Goal: Navigation & Orientation: Find specific page/section

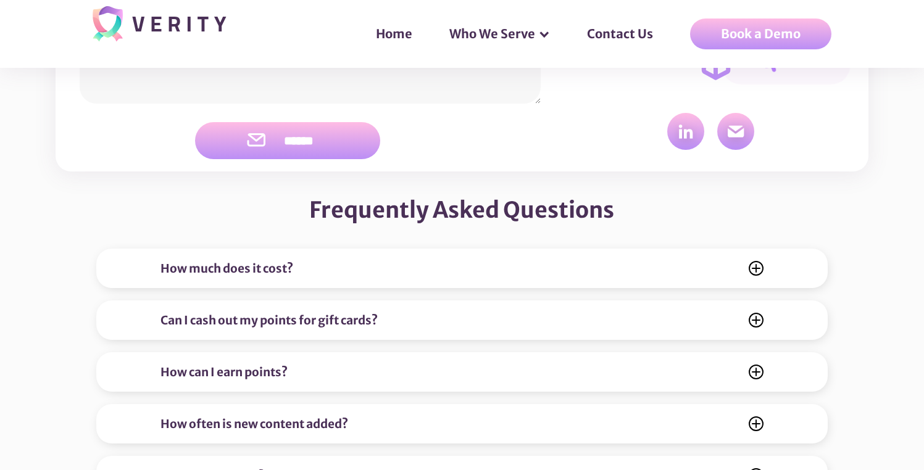
scroll to position [4728, 0]
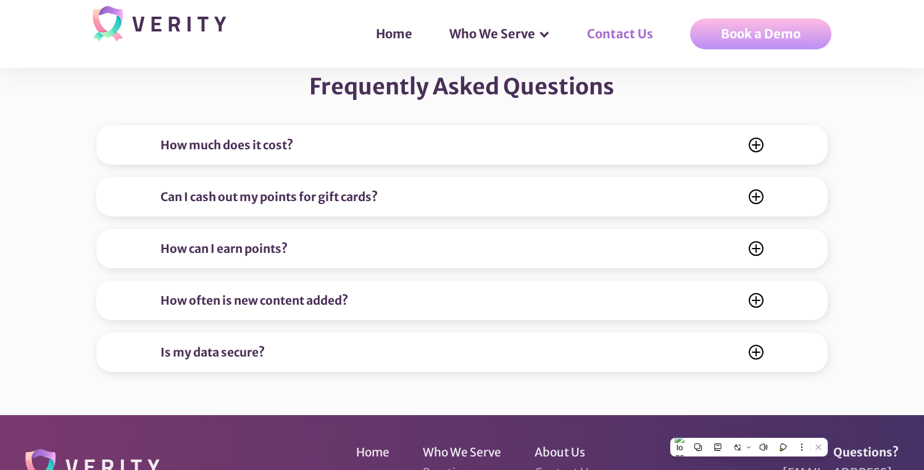
click at [634, 35] on link "Contact Us" at bounding box center [626, 33] width 103 height 37
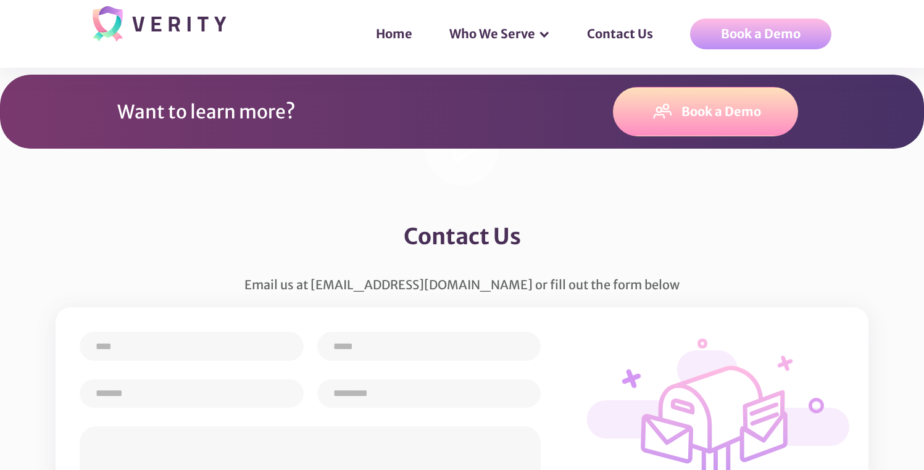
scroll to position [4728, 0]
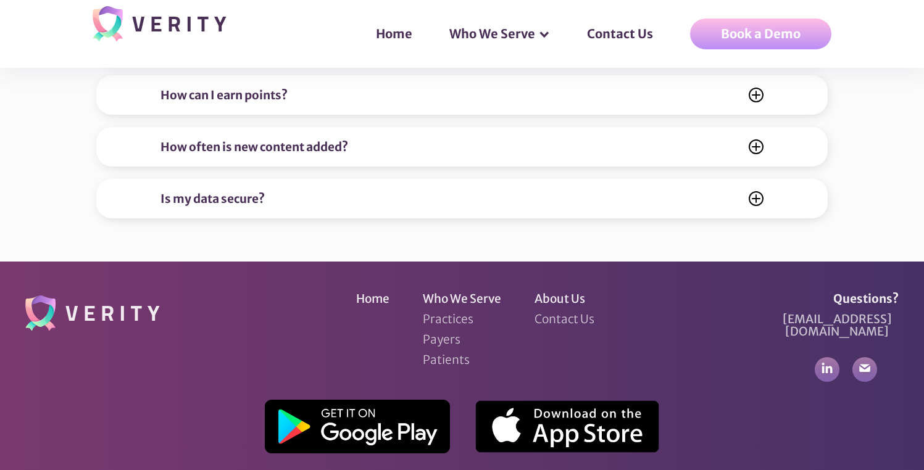
scroll to position [4926, 0]
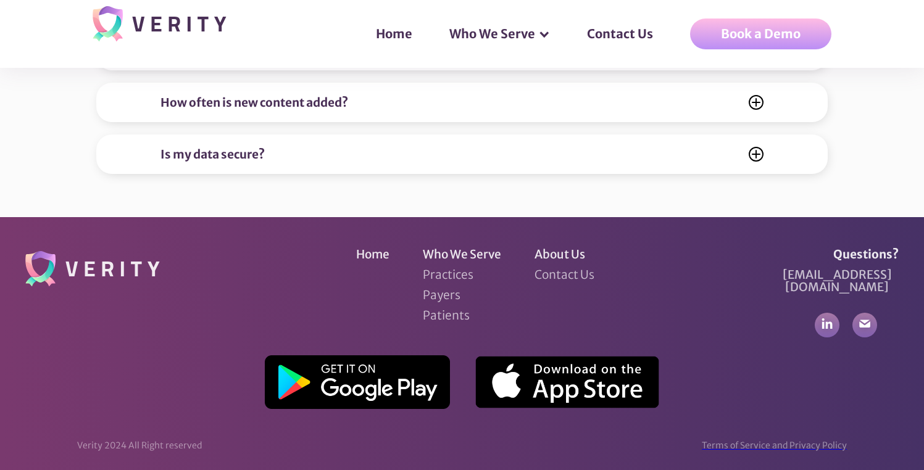
click at [765, 439] on div "Terms of Service and Privacy Policy" at bounding box center [774, 445] width 145 height 12
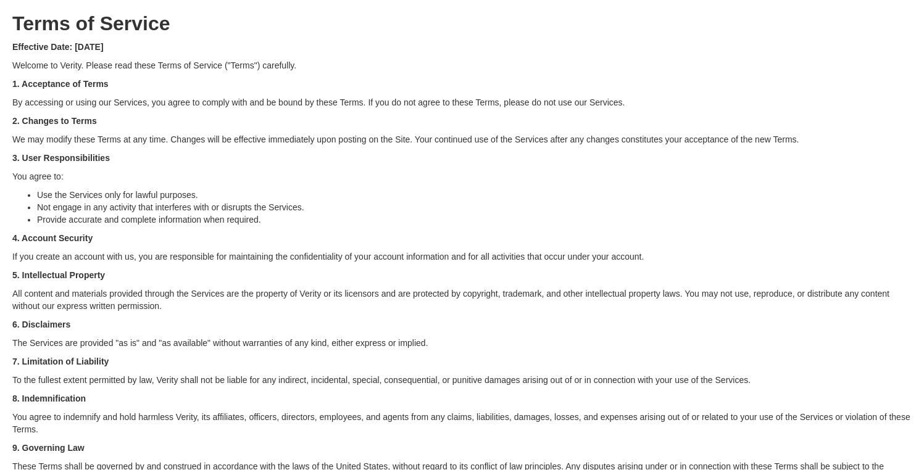
click at [251, 78] on p "1. Acceptance of Terms" at bounding box center [461, 84] width 899 height 12
